Goal: Check status

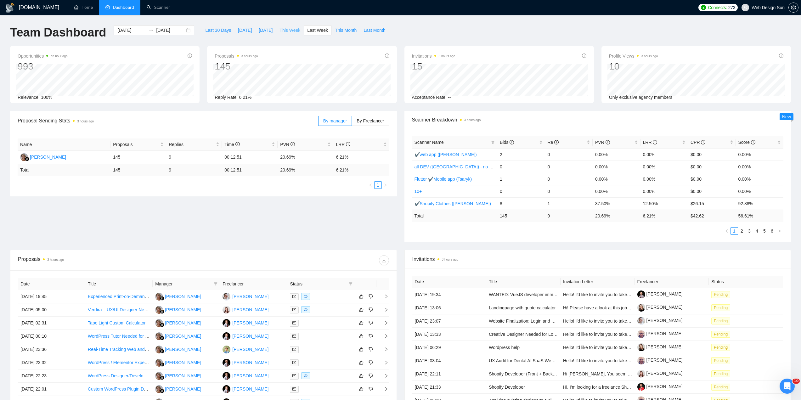
click at [280, 28] on span "This Week" at bounding box center [290, 30] width 21 height 7
type input "[DATE]"
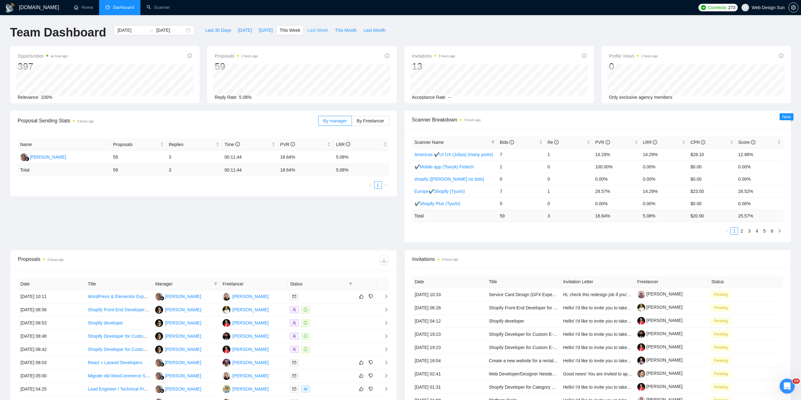
click at [308, 30] on span "Last Week" at bounding box center [317, 30] width 21 height 7
type input "[DATE]"
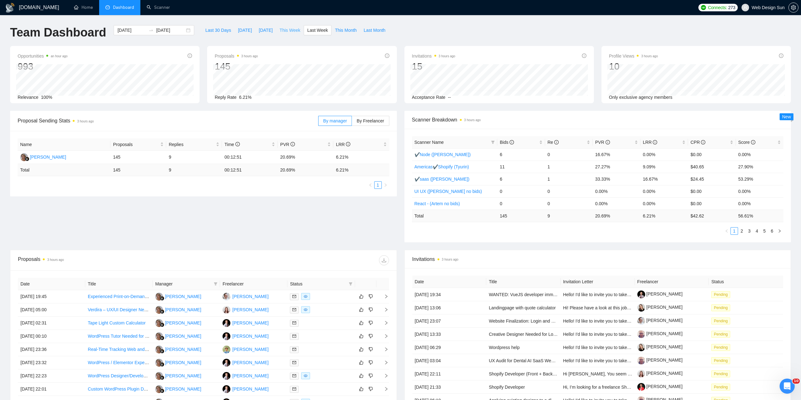
click at [288, 33] on span "This Week" at bounding box center [290, 30] width 21 height 7
type input "[DATE]"
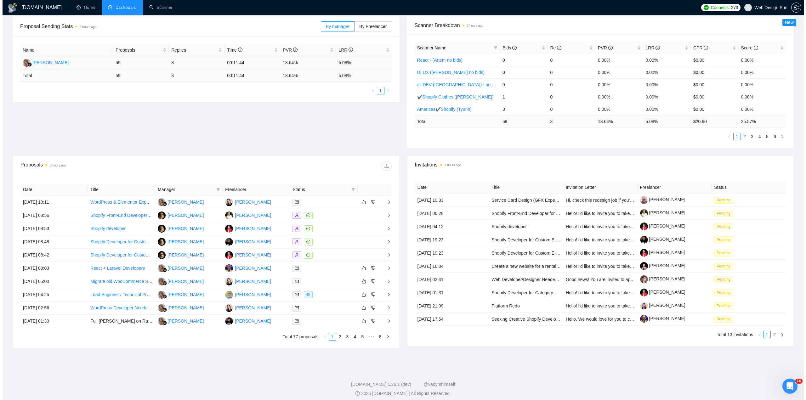
scroll to position [99, 0]
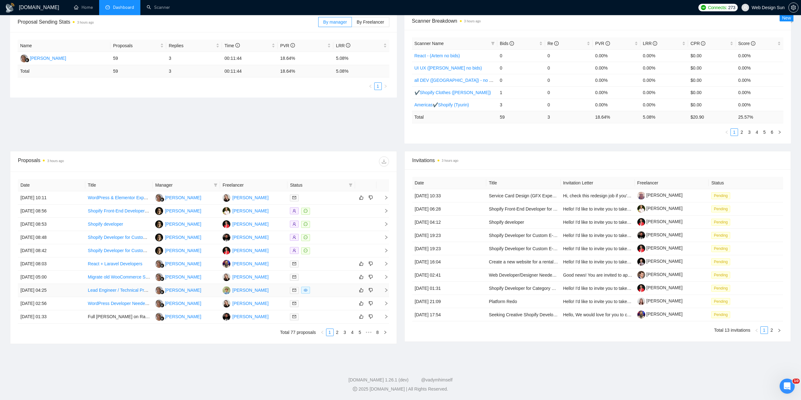
click at [268, 289] on td "[PERSON_NAME]" at bounding box center [253, 290] width 67 height 13
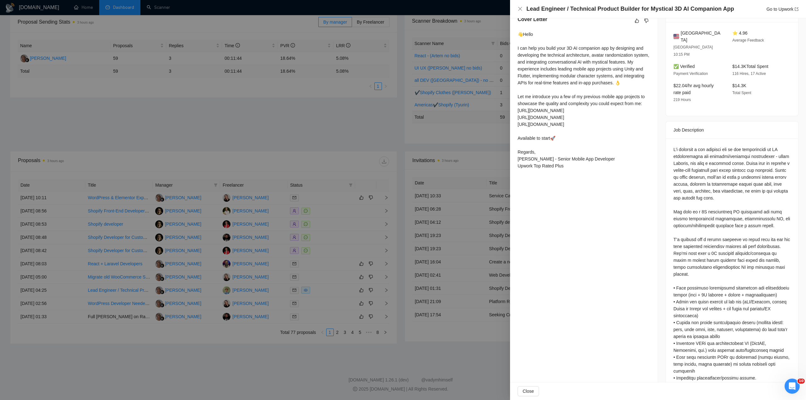
scroll to position [137, 0]
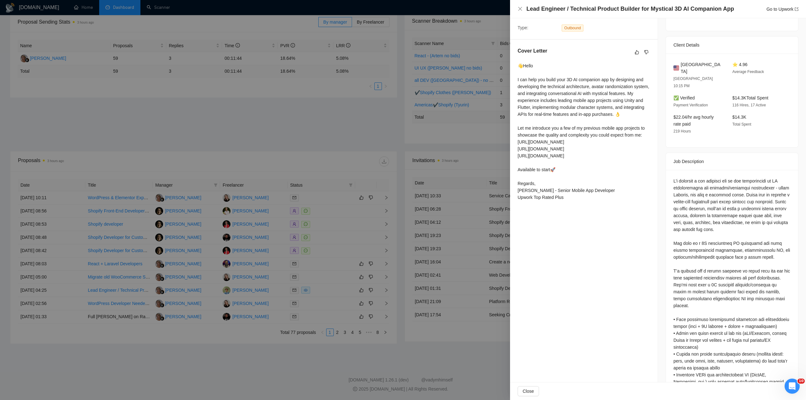
click at [475, 277] on div at bounding box center [403, 200] width 806 height 400
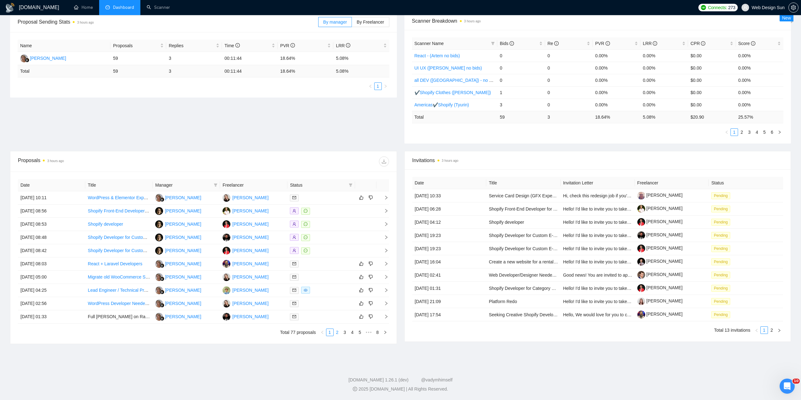
click at [338, 334] on link "2" at bounding box center [337, 332] width 7 height 7
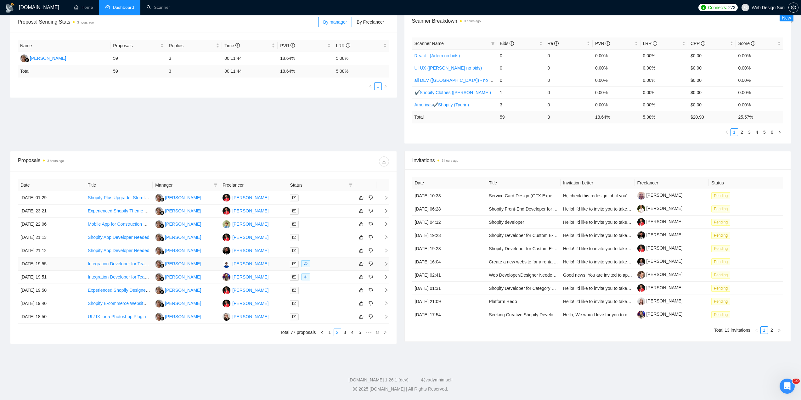
click at [331, 264] on div at bounding box center [321, 263] width 62 height 7
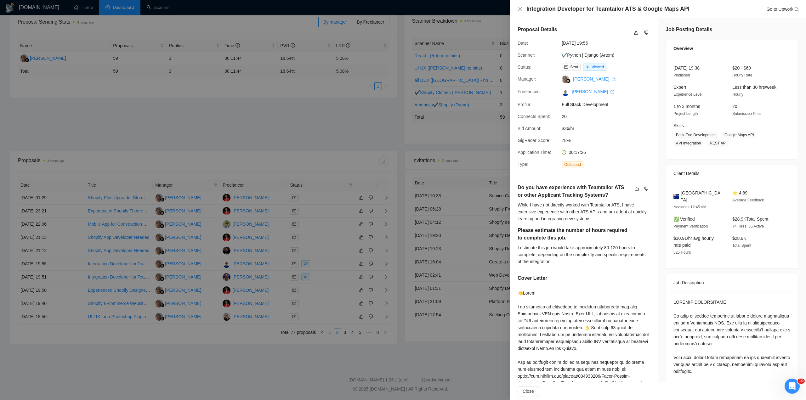
click at [340, 308] on div at bounding box center [403, 200] width 806 height 400
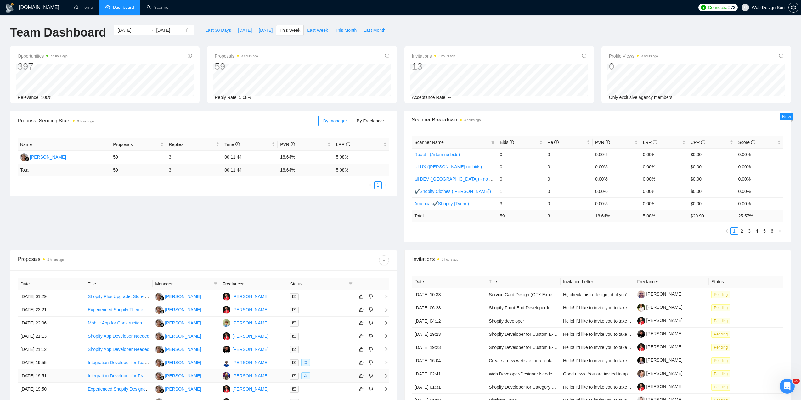
scroll to position [99, 0]
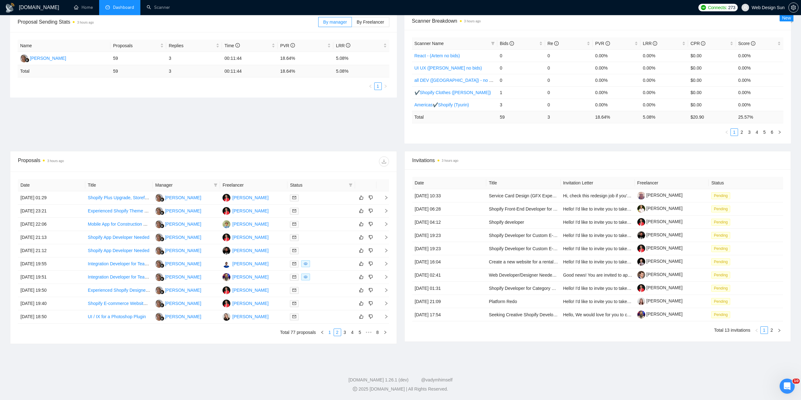
click at [332, 335] on link "1" at bounding box center [329, 332] width 7 height 7
